Goal: Task Accomplishment & Management: Manage account settings

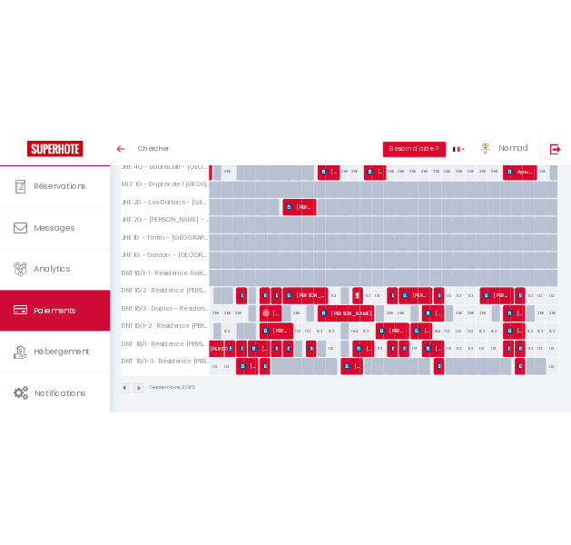
scroll to position [1, 0]
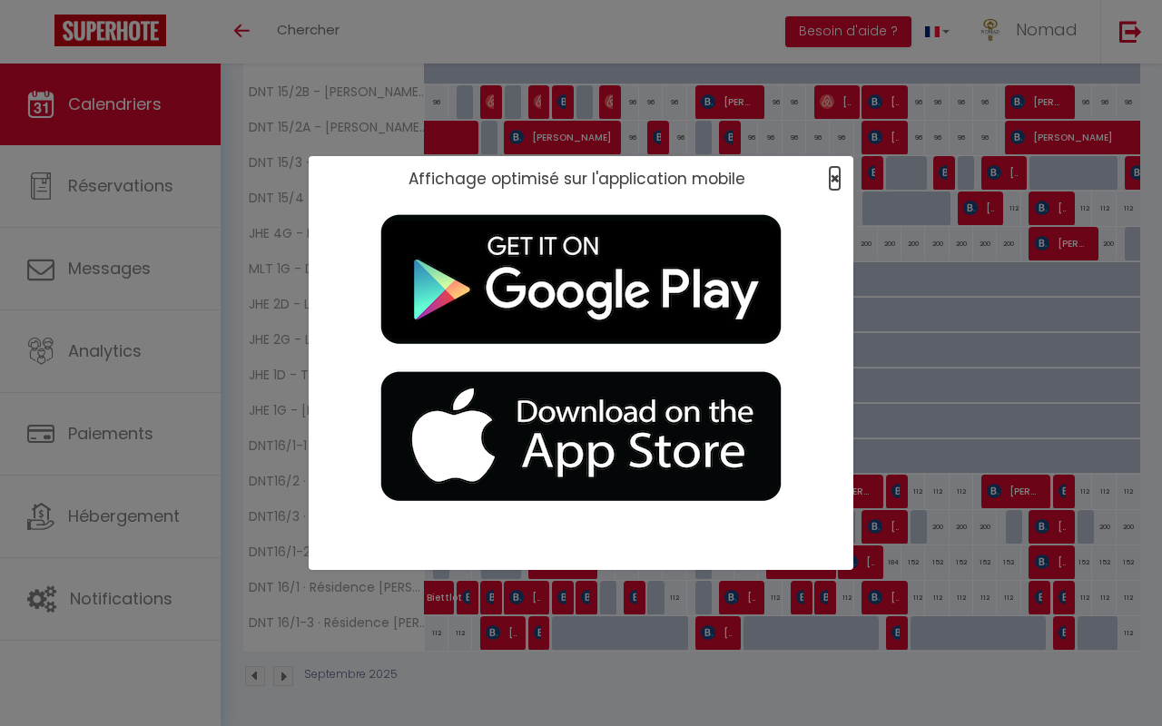
drag, startPoint x: 831, startPoint y: 174, endPoint x: 830, endPoint y: 165, distance: 9.1
click at [570, 174] on span "×" at bounding box center [834, 178] width 10 height 23
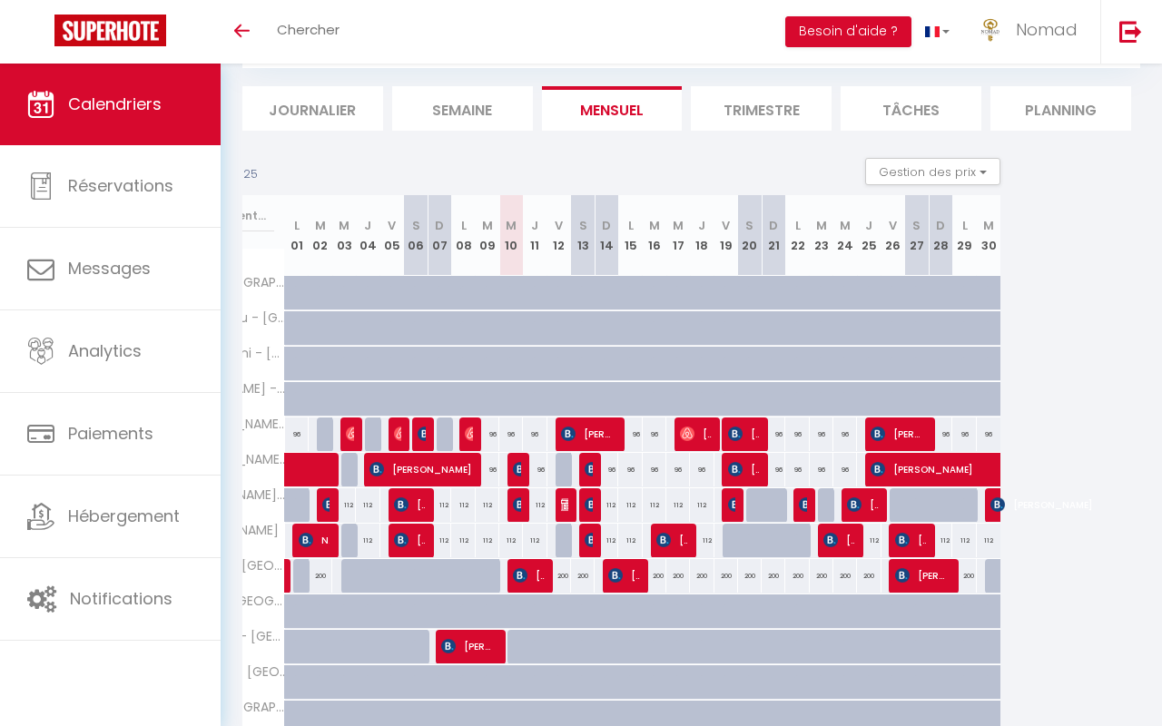
scroll to position [0, 141]
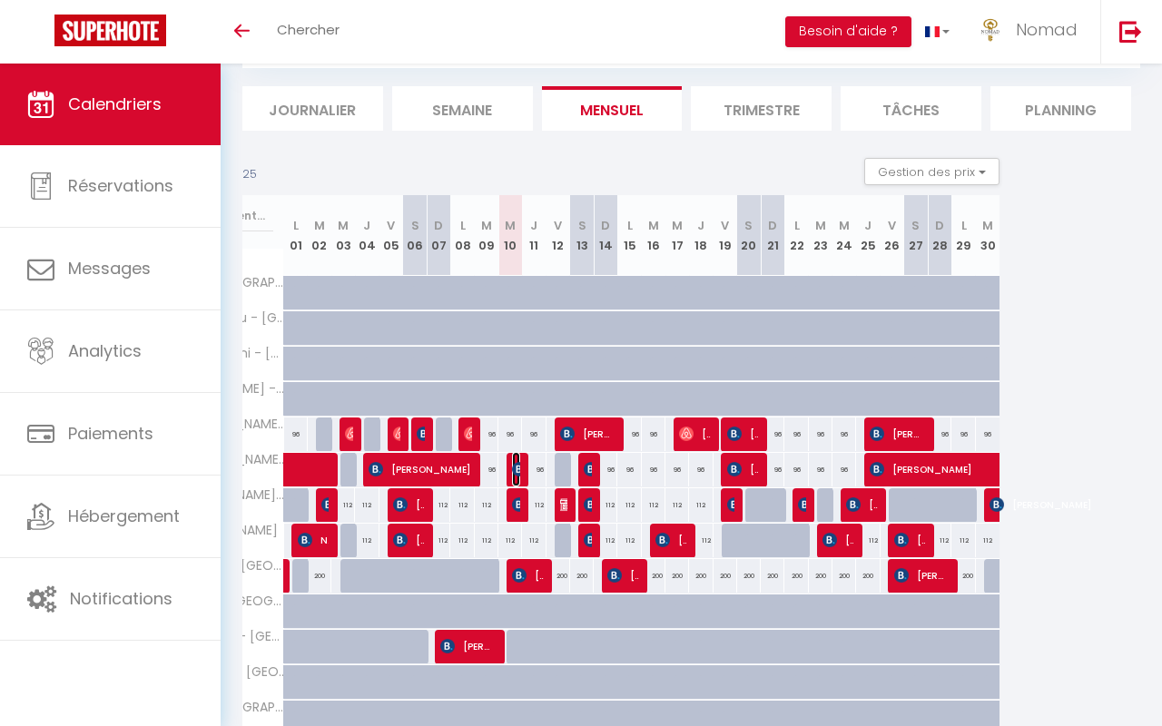
click at [515, 471] on img at bounding box center [519, 469] width 15 height 15
select select "OK"
select select "KO"
select select "0"
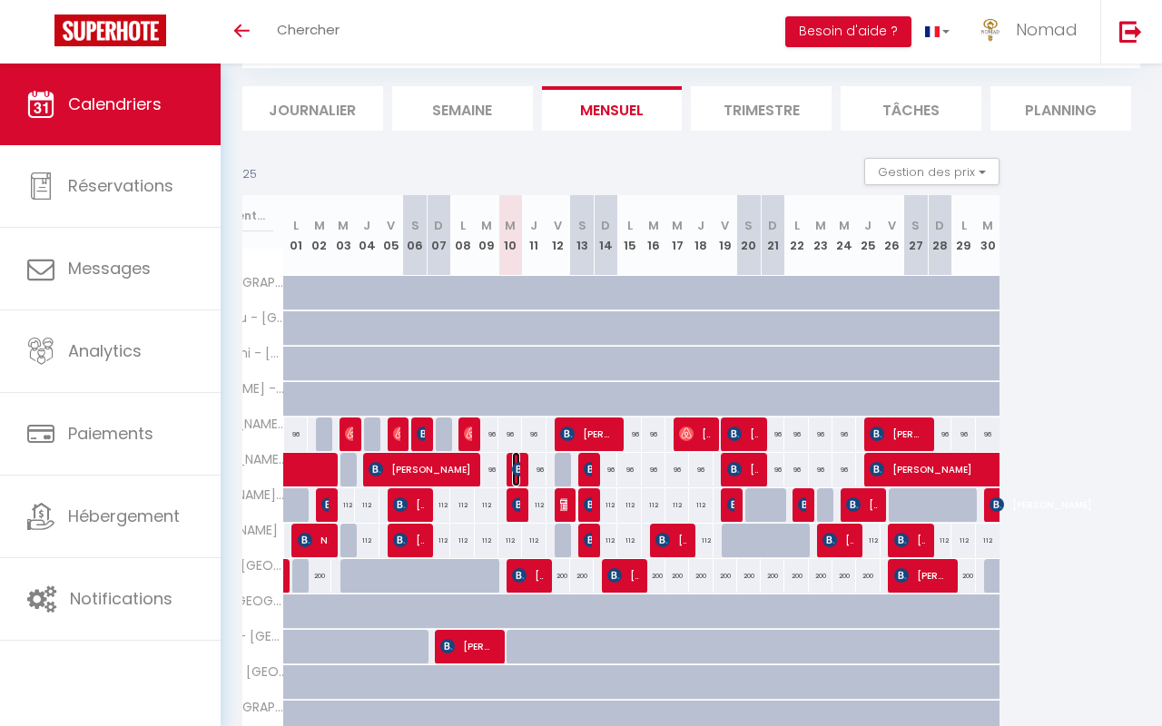
select select "1"
select select
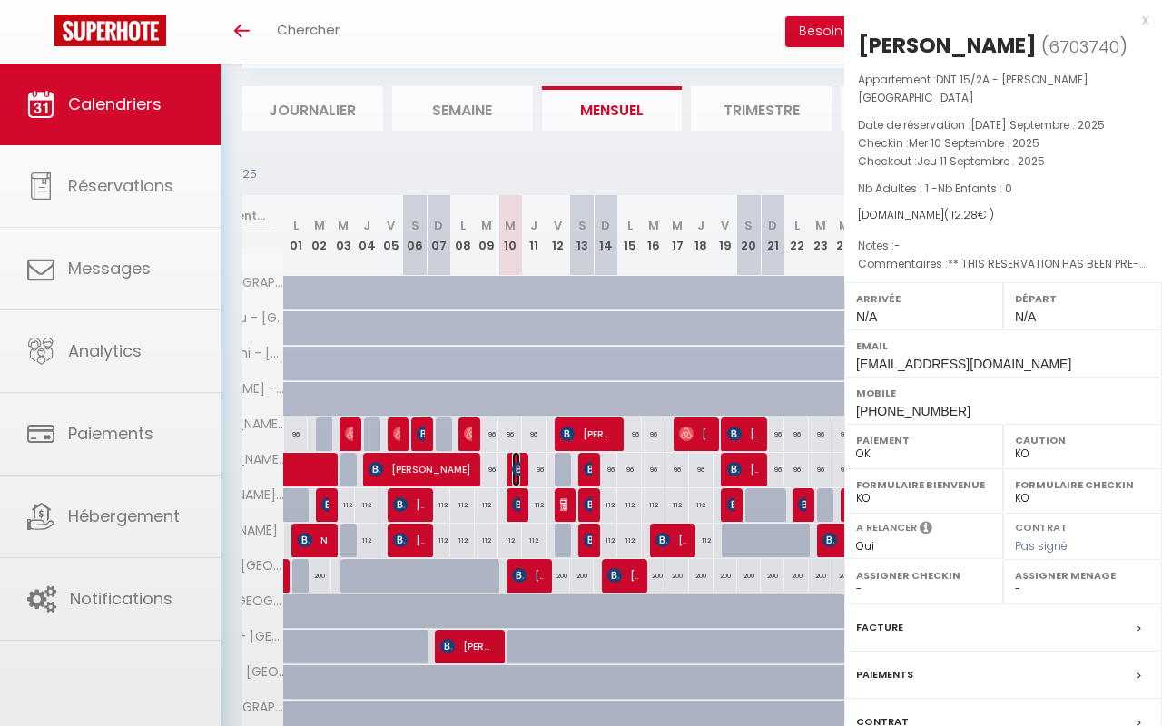
select select "21644"
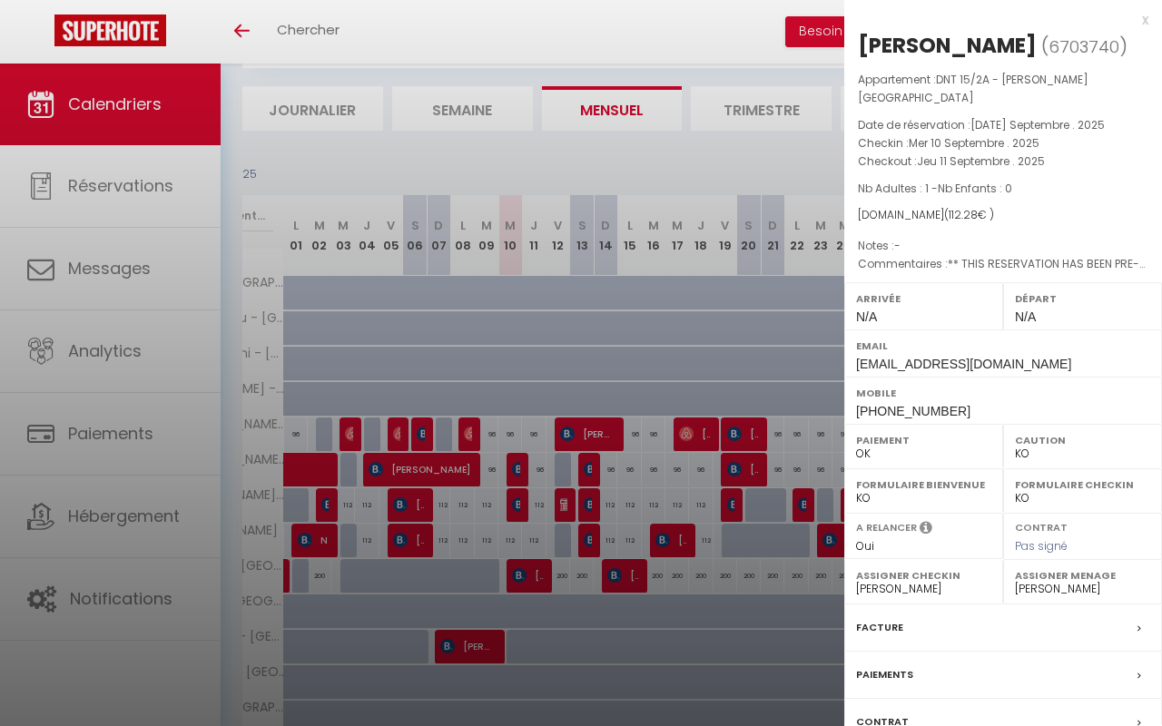
click at [518, 506] on div at bounding box center [581, 363] width 1162 height 726
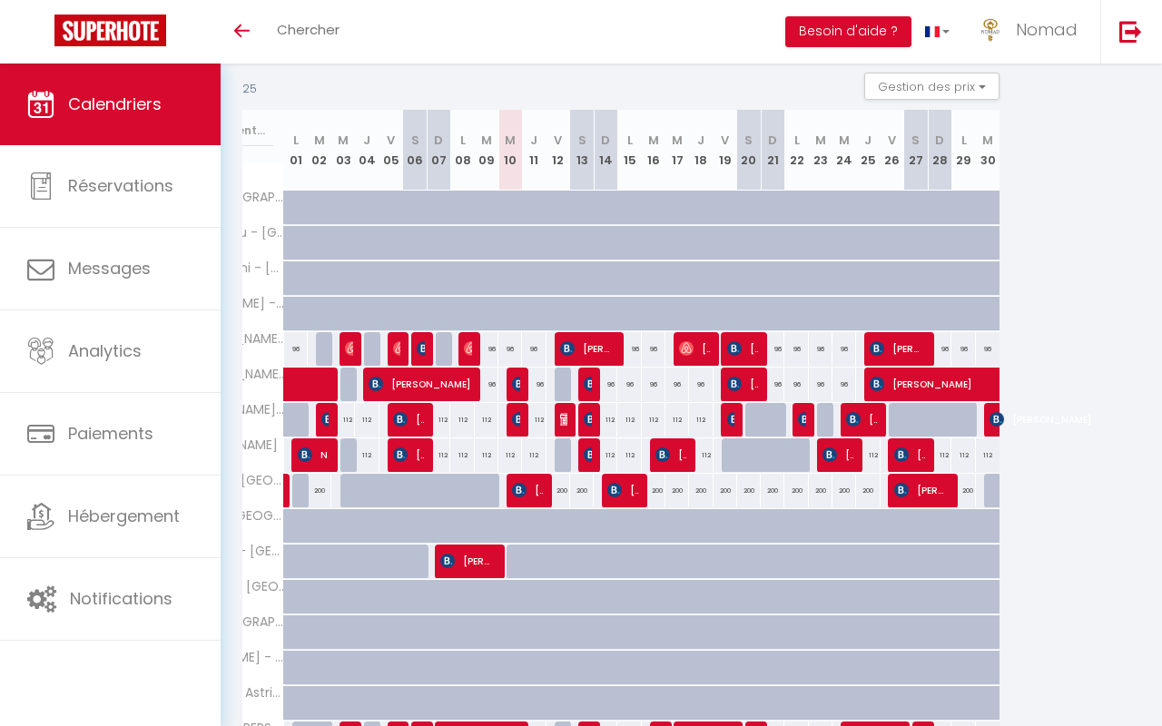
scroll to position [210, 0]
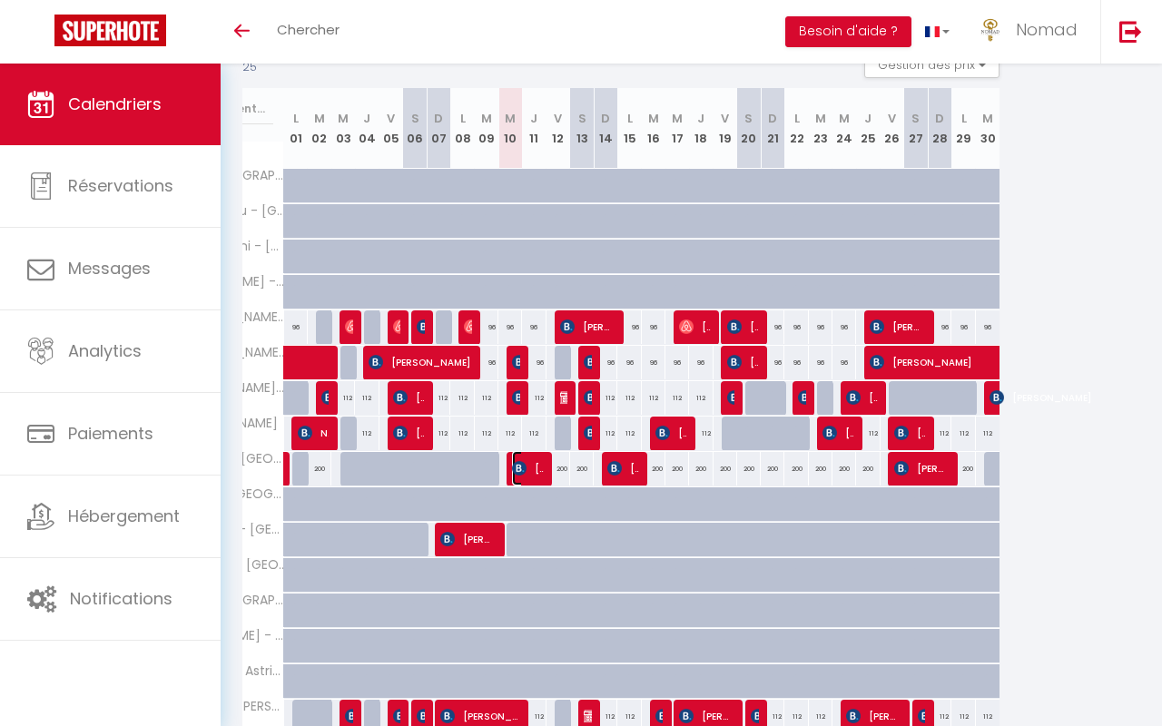
click at [514, 466] on img at bounding box center [519, 468] width 15 height 15
select select
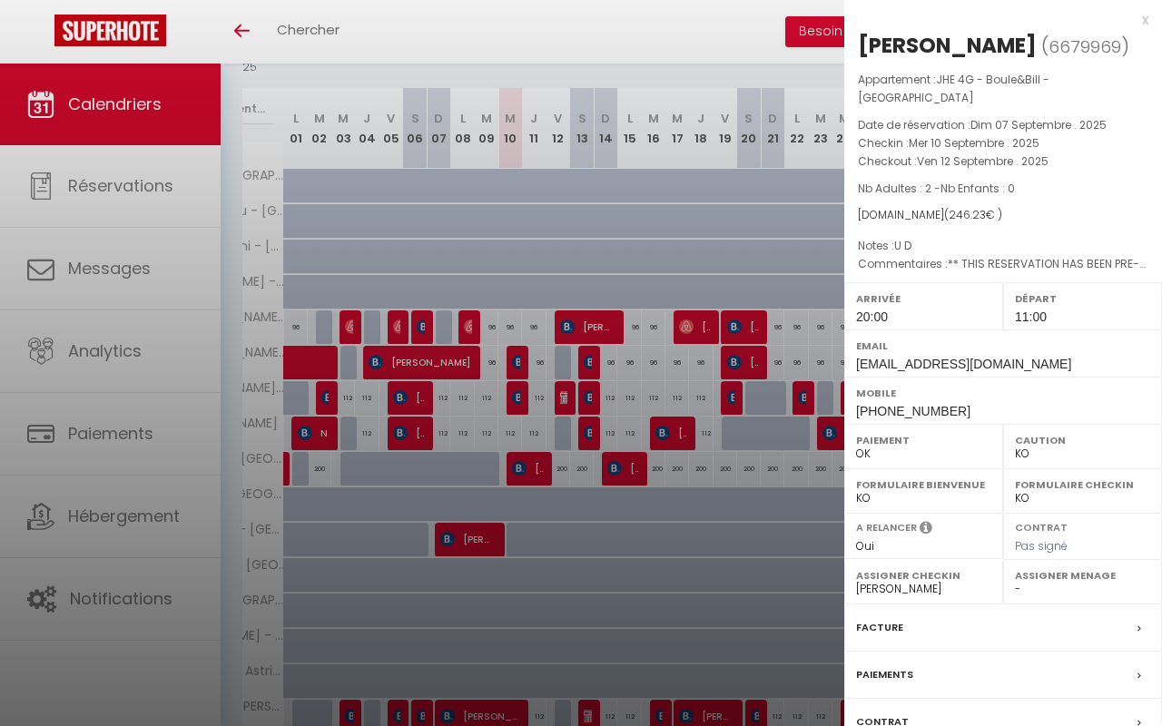
click at [522, 475] on div at bounding box center [581, 363] width 1162 height 726
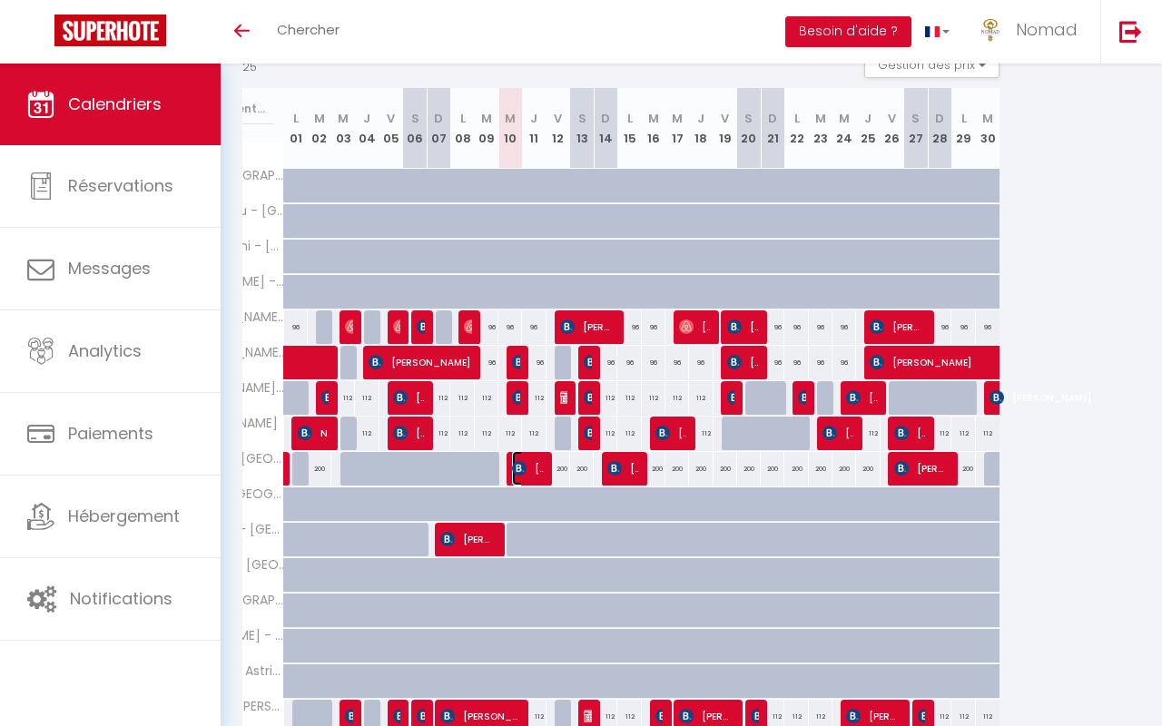
click at [522, 475] on img at bounding box center [519, 468] width 15 height 15
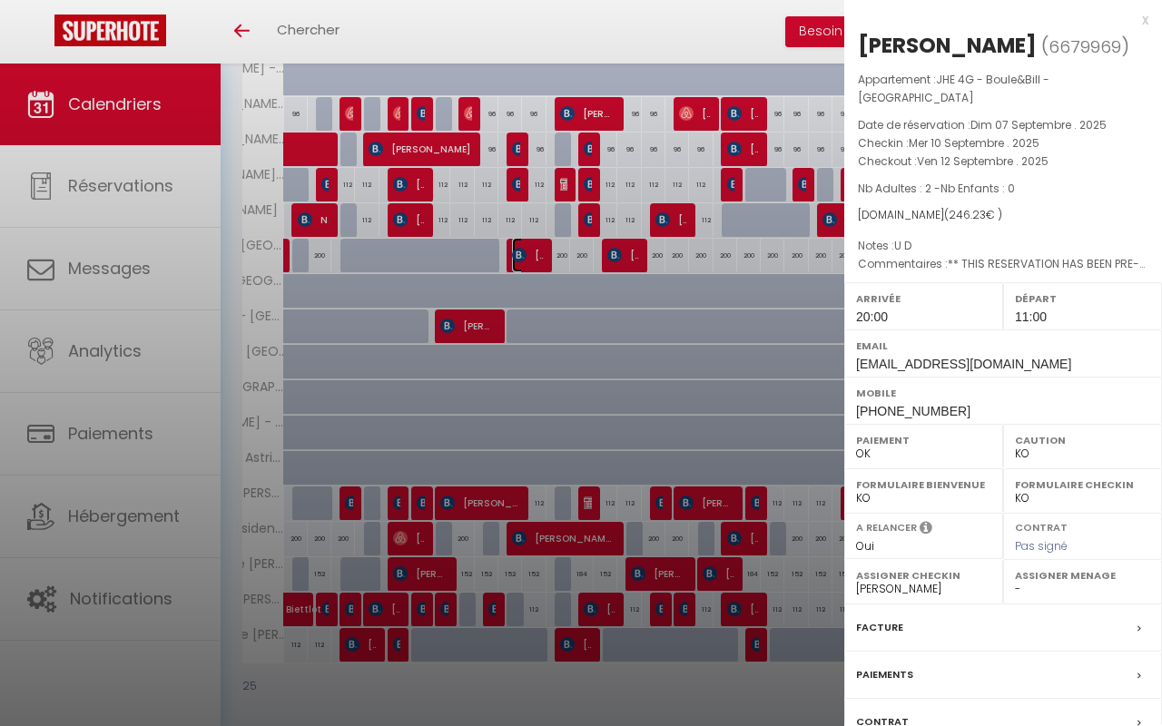
scroll to position [435, 0]
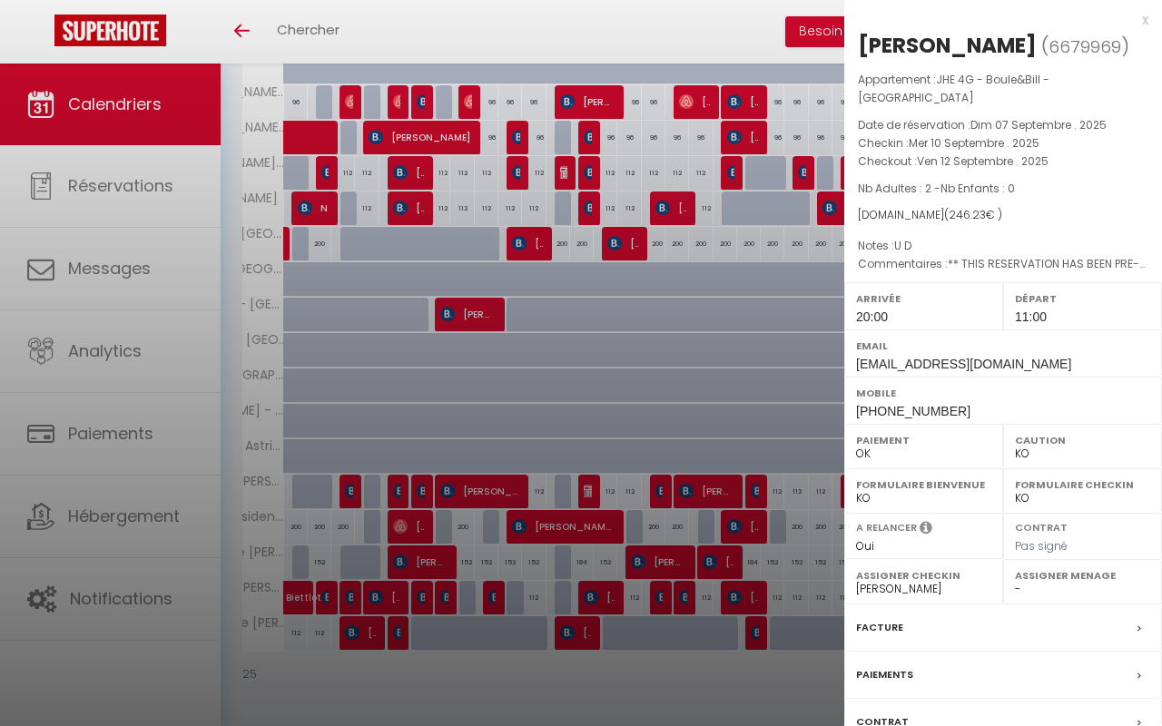
click at [570, 544] on div at bounding box center [581, 363] width 1162 height 726
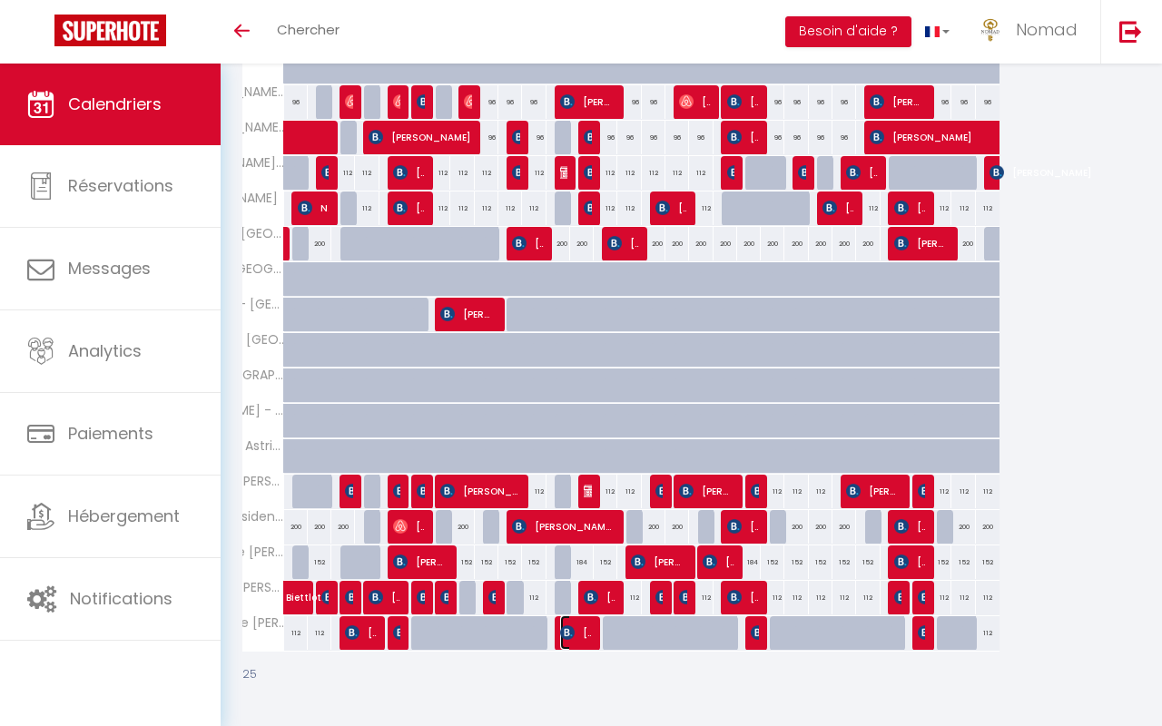
click at [570, 544] on span "[PERSON_NAME]" at bounding box center [576, 632] width 32 height 34
select select "OK"
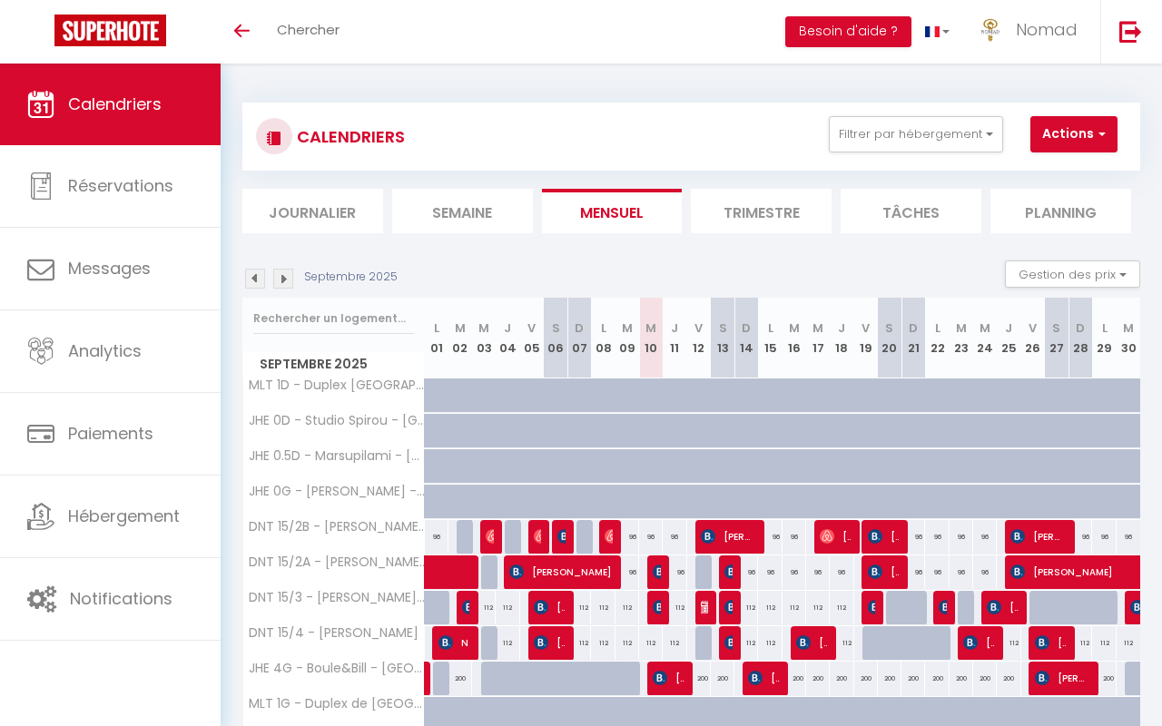
select select
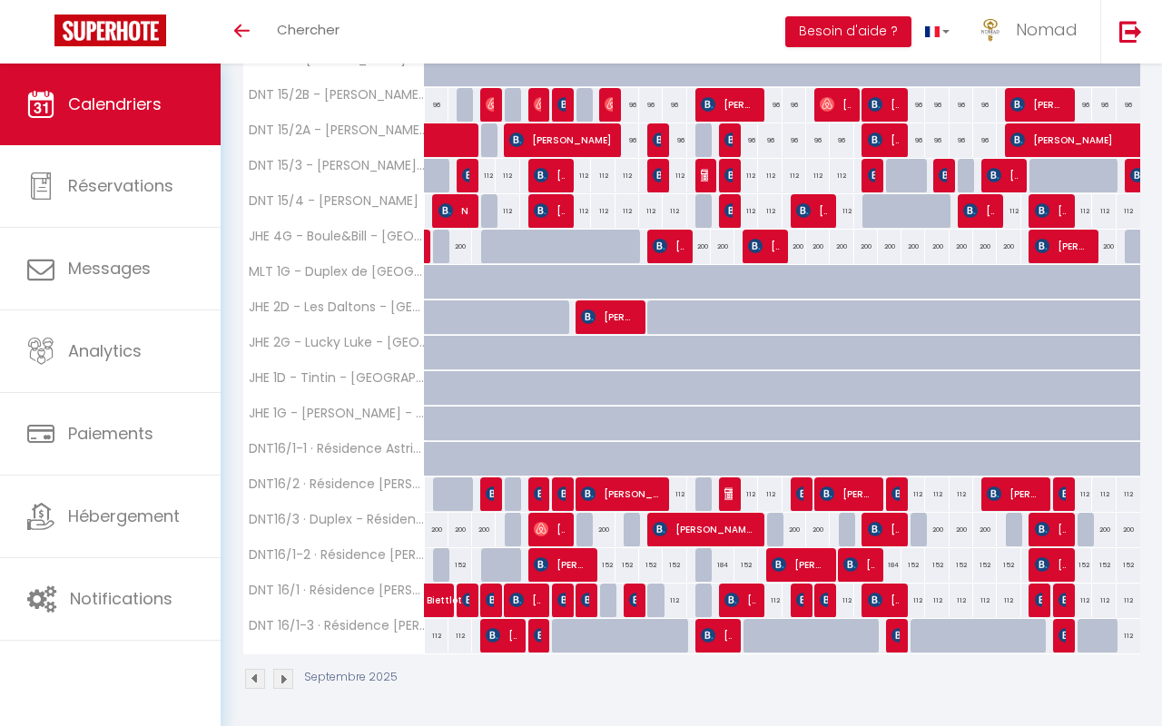
scroll to position [435, 0]
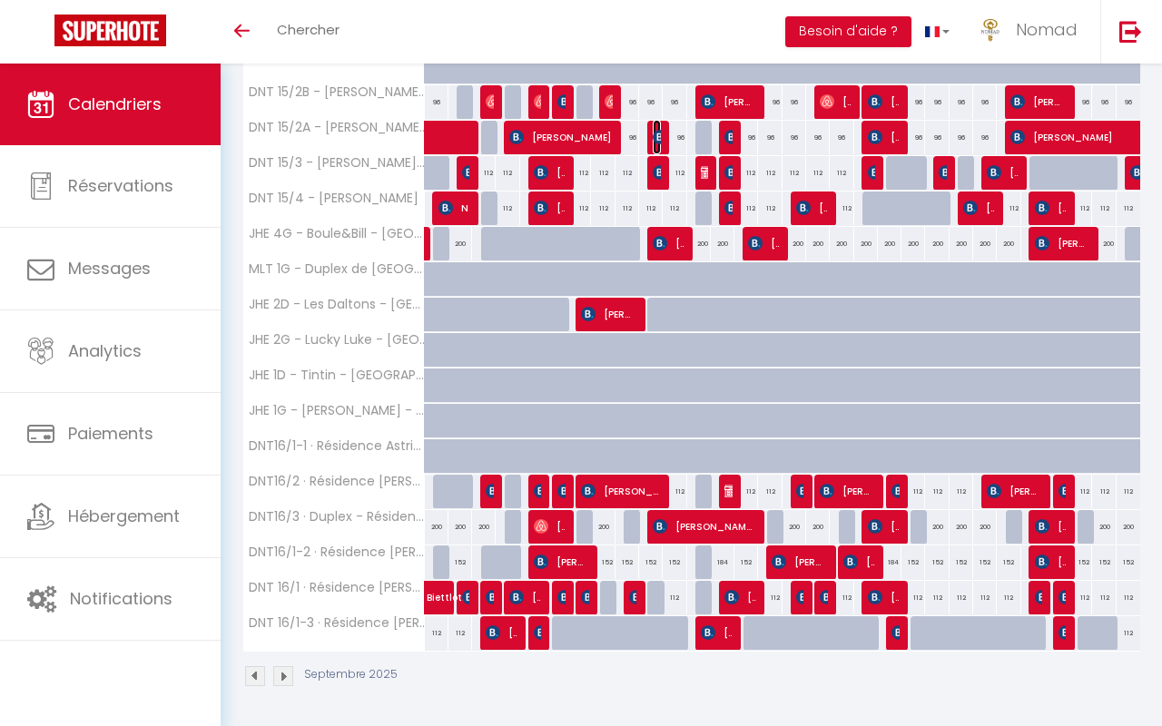
click at [657, 141] on img at bounding box center [660, 137] width 15 height 15
select select "OK"
select select "KO"
select select "0"
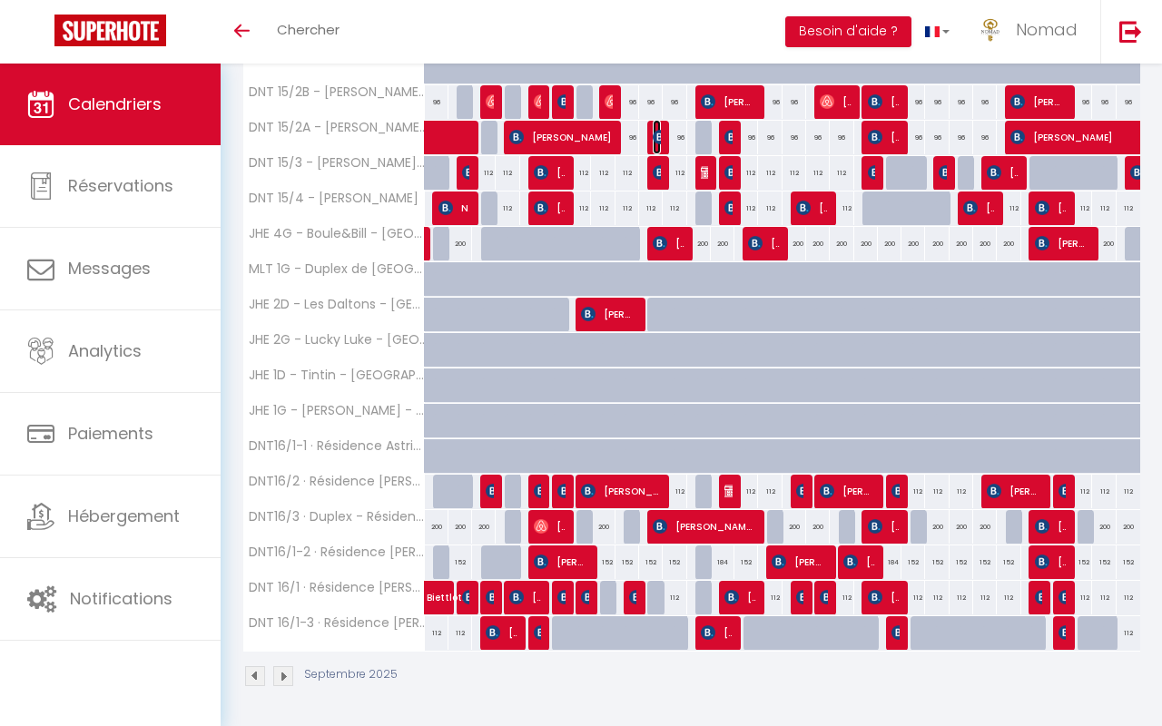
select select "1"
select select
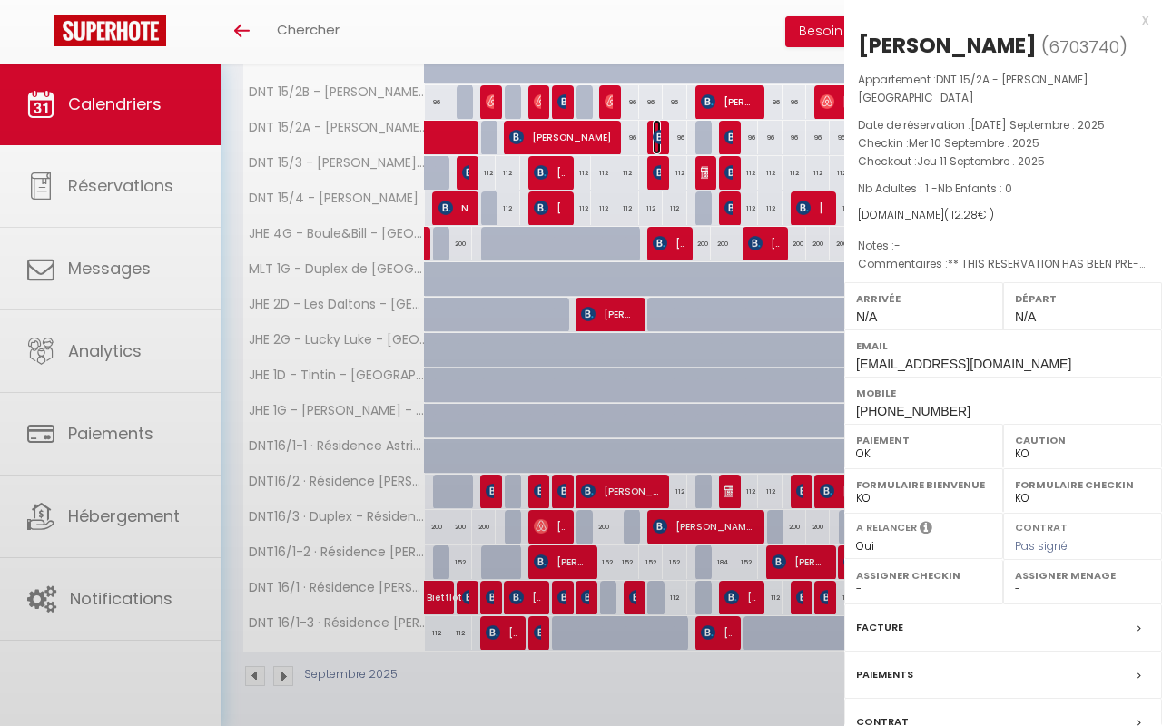
select select "21644"
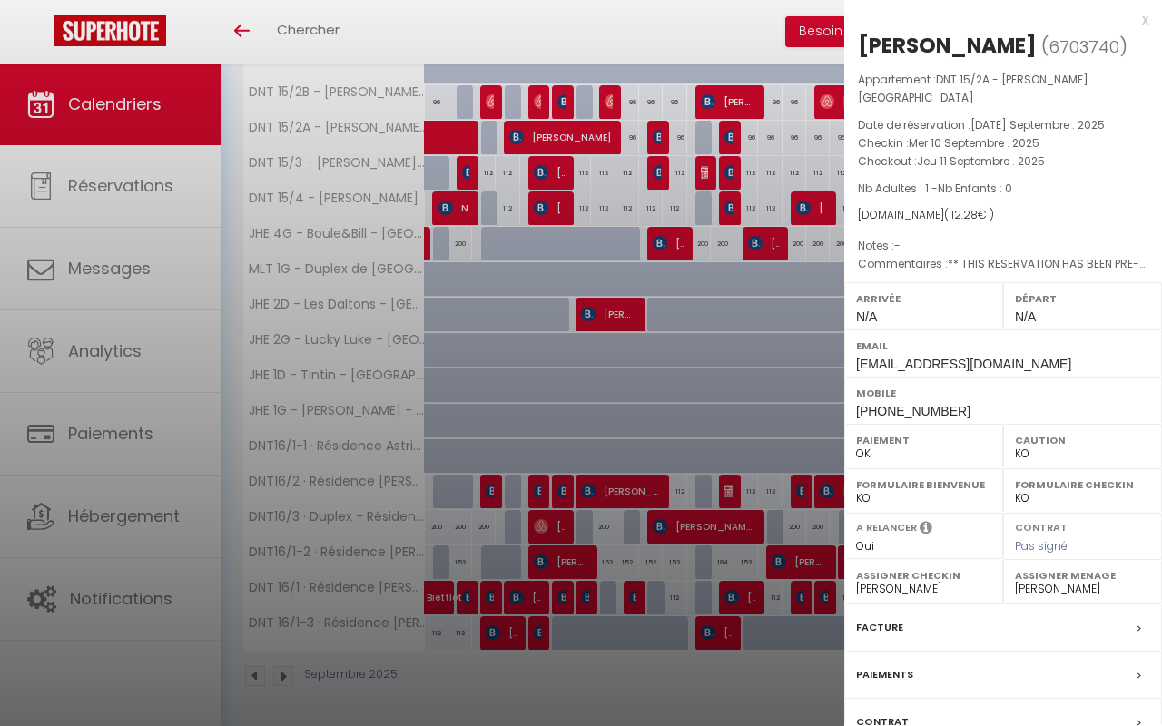
click at [657, 172] on div at bounding box center [581, 363] width 1162 height 726
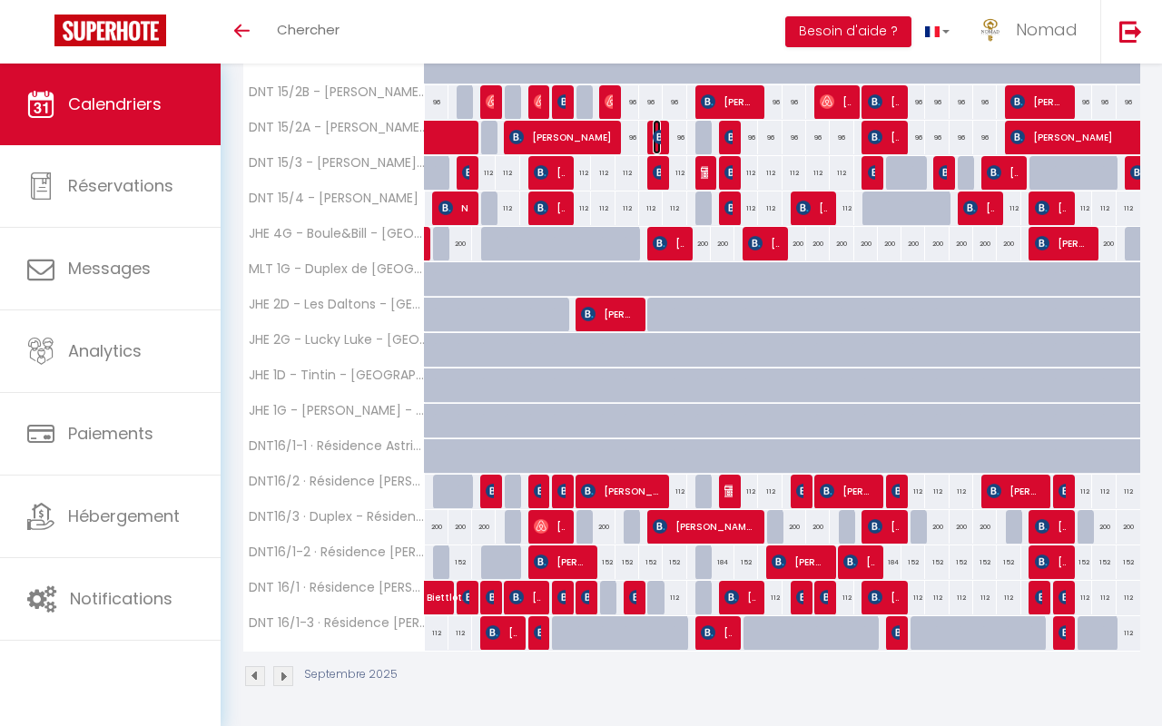
click at [657, 130] on img at bounding box center [660, 137] width 15 height 15
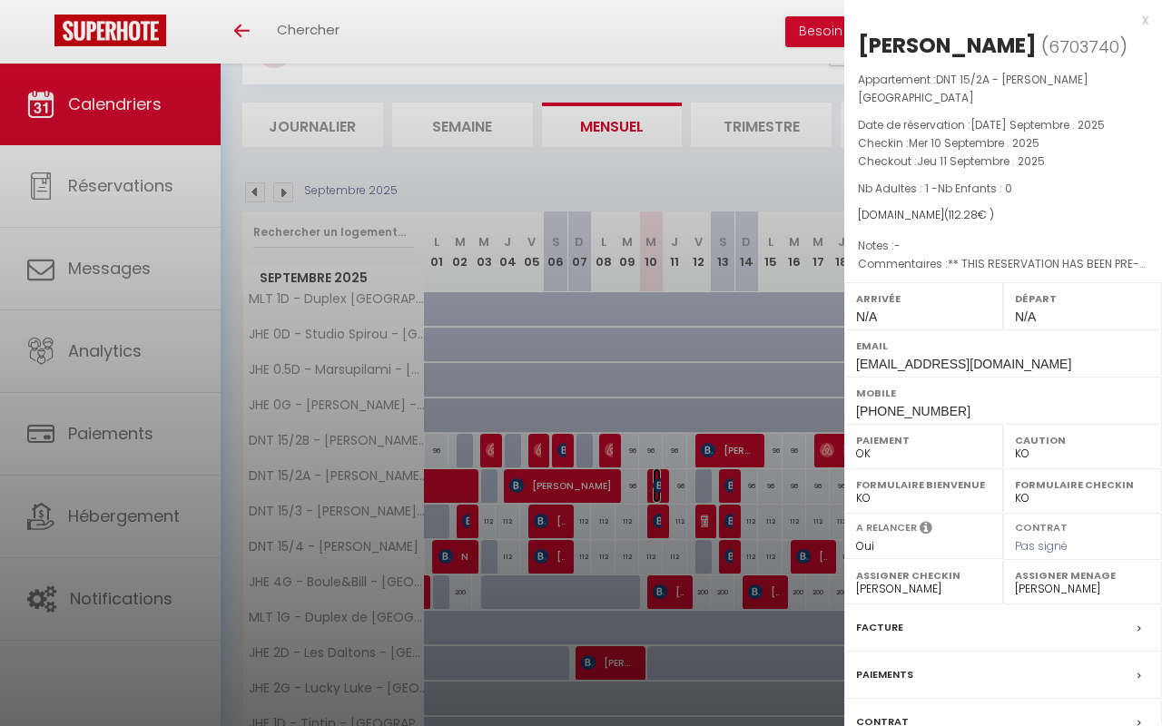
scroll to position [56, 0]
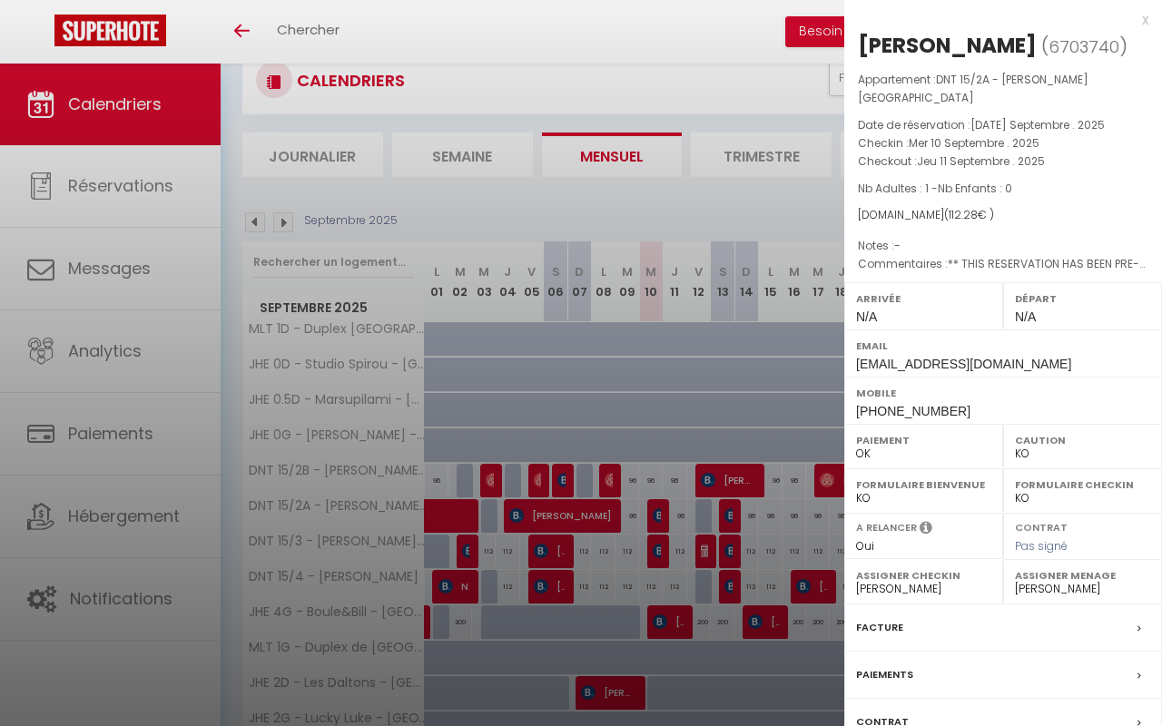
click at [659, 517] on div at bounding box center [581, 363] width 1162 height 726
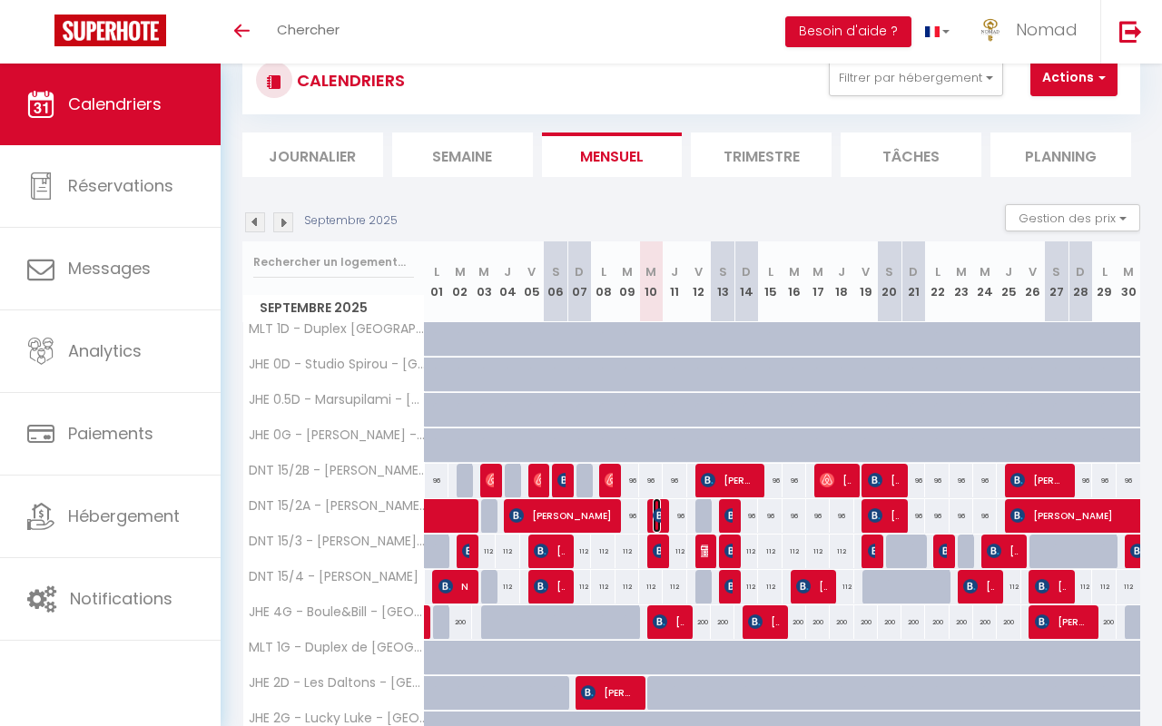
click at [654, 515] on img at bounding box center [660, 515] width 15 height 15
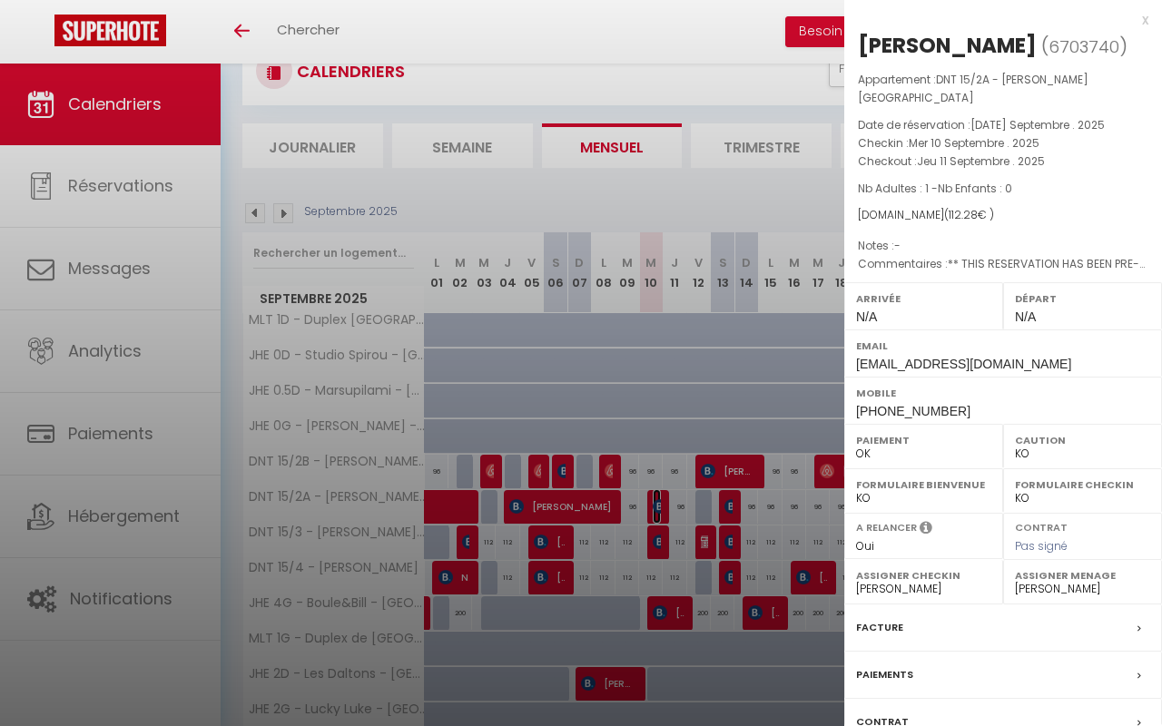
scroll to position [67, 0]
